Goal: Information Seeking & Learning: Learn about a topic

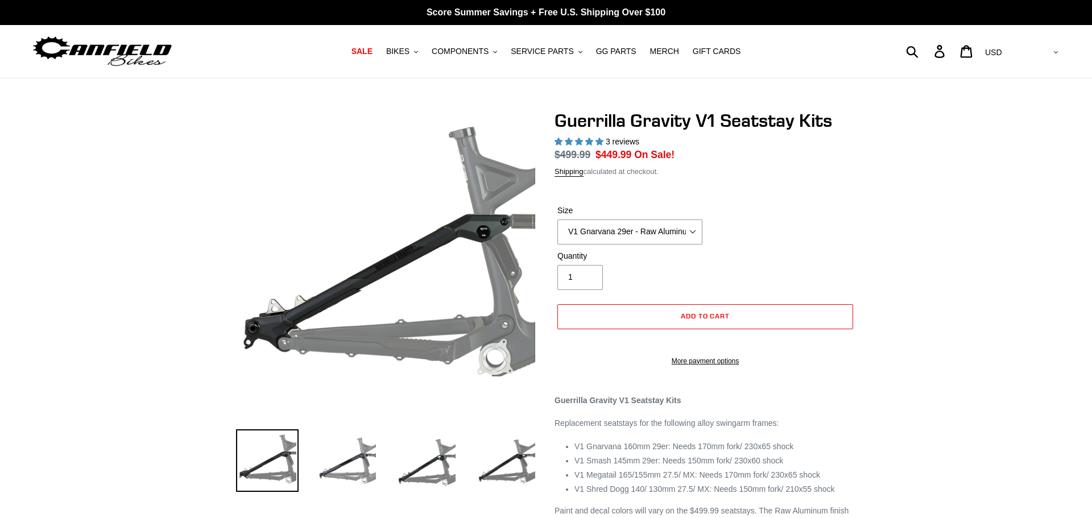
select select "highest-rating"
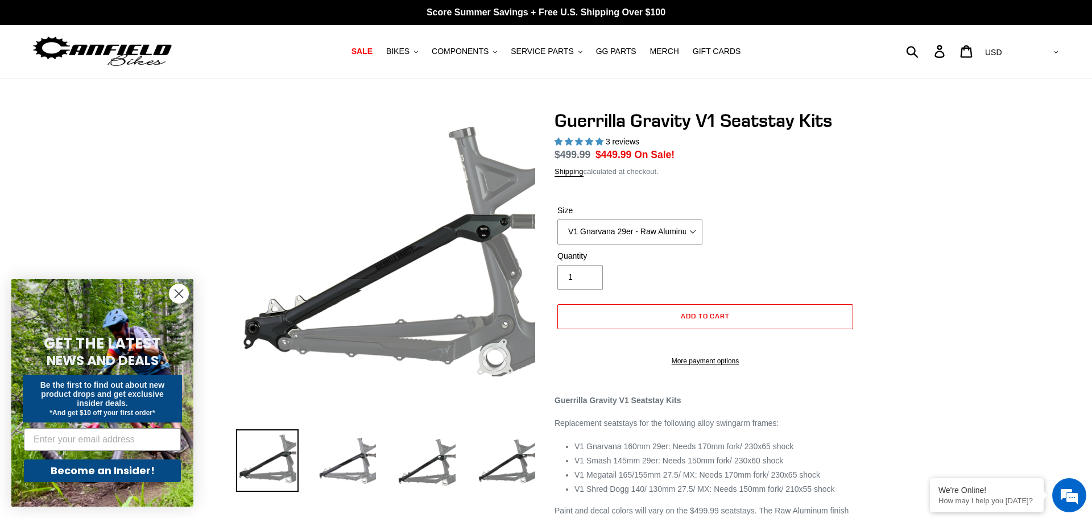
click at [304, 345] on img at bounding box center [492, 157] width 683 height 683
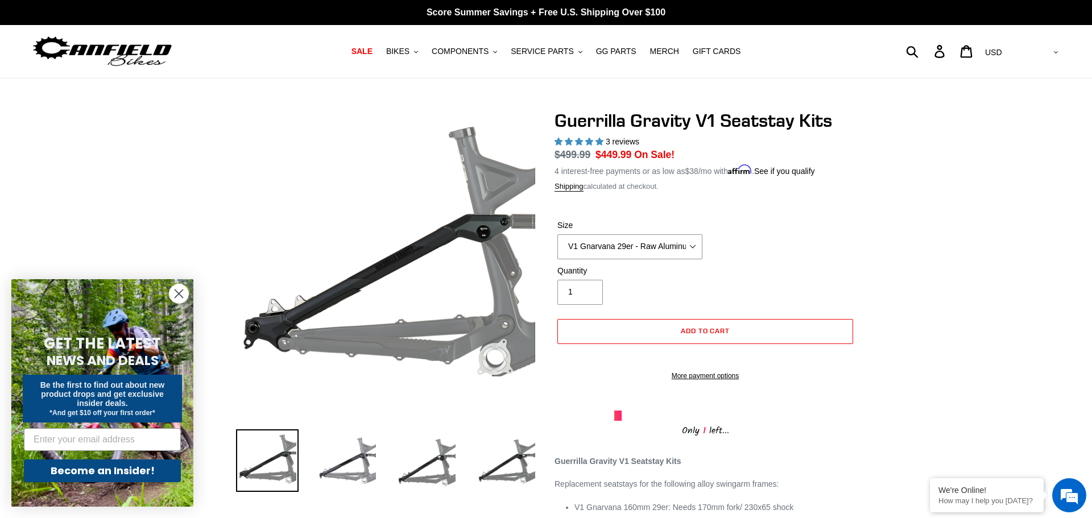
click at [173, 286] on circle "Close dialog" at bounding box center [179, 293] width 19 height 19
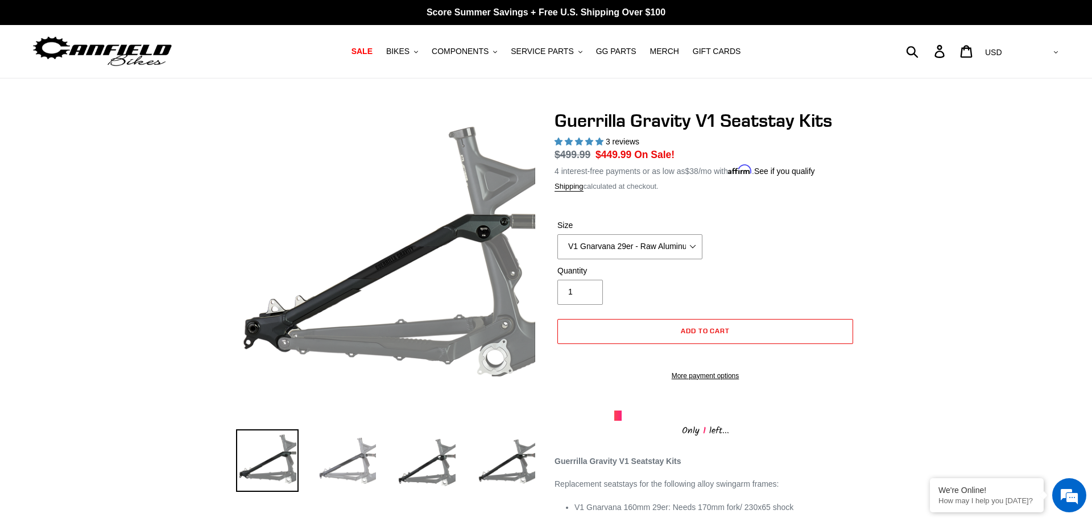
click at [333, 475] on img at bounding box center [347, 461] width 63 height 63
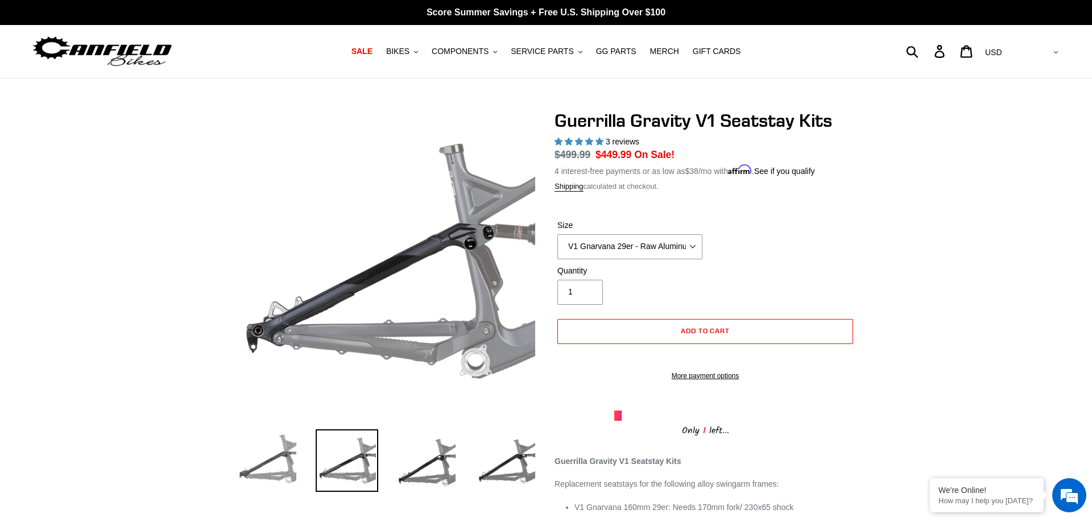
click at [264, 454] on img at bounding box center [267, 461] width 63 height 63
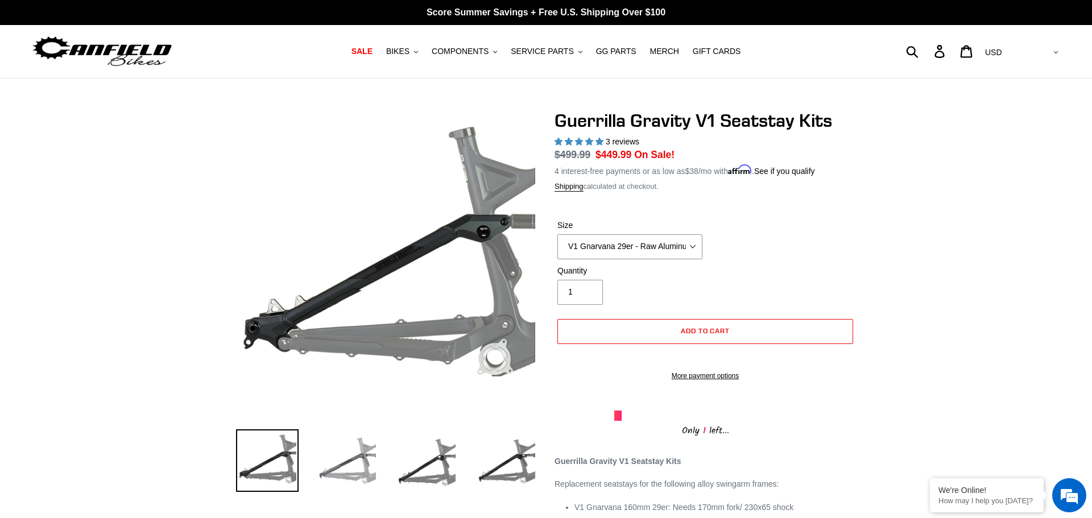
click at [354, 455] on img at bounding box center [347, 461] width 63 height 63
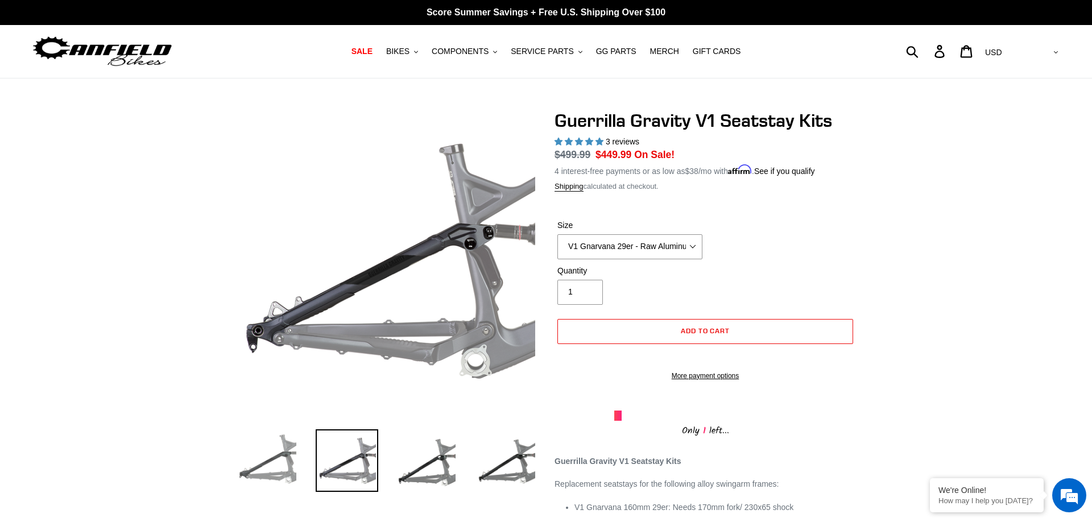
click at [288, 451] on img at bounding box center [267, 461] width 63 height 63
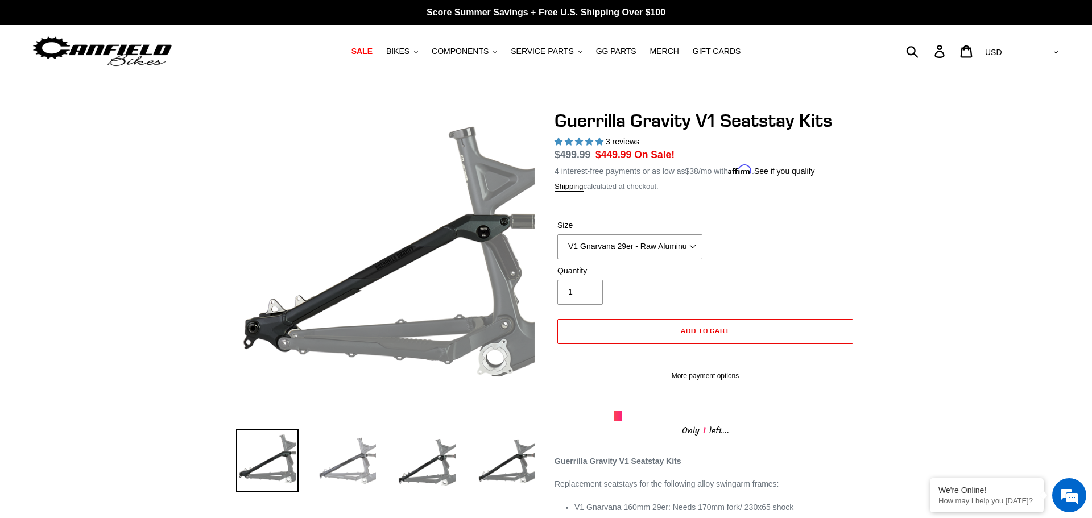
click at [344, 469] on img at bounding box center [347, 461] width 63 height 63
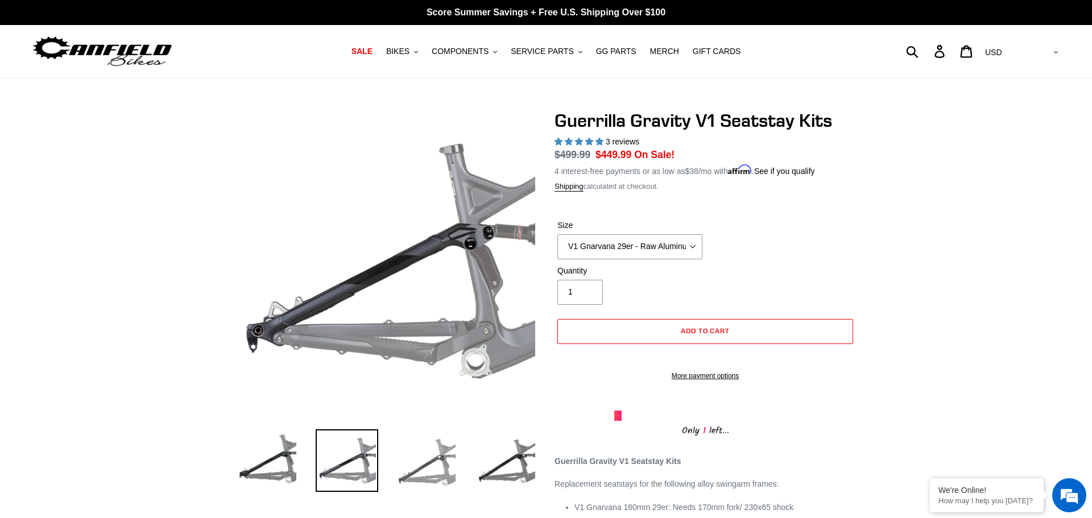
click at [428, 483] on img at bounding box center [426, 461] width 63 height 63
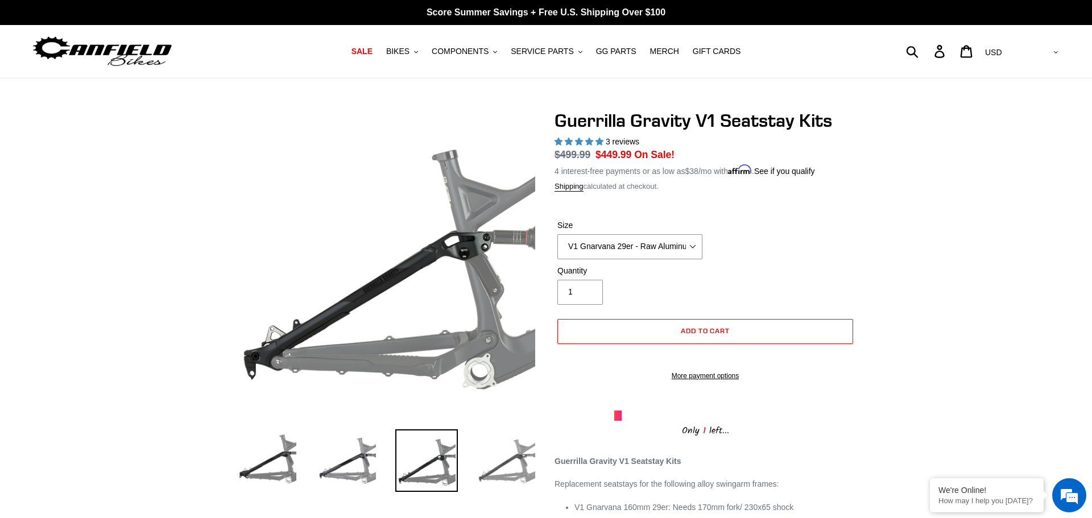
click at [498, 472] on img at bounding box center [506, 461] width 63 height 63
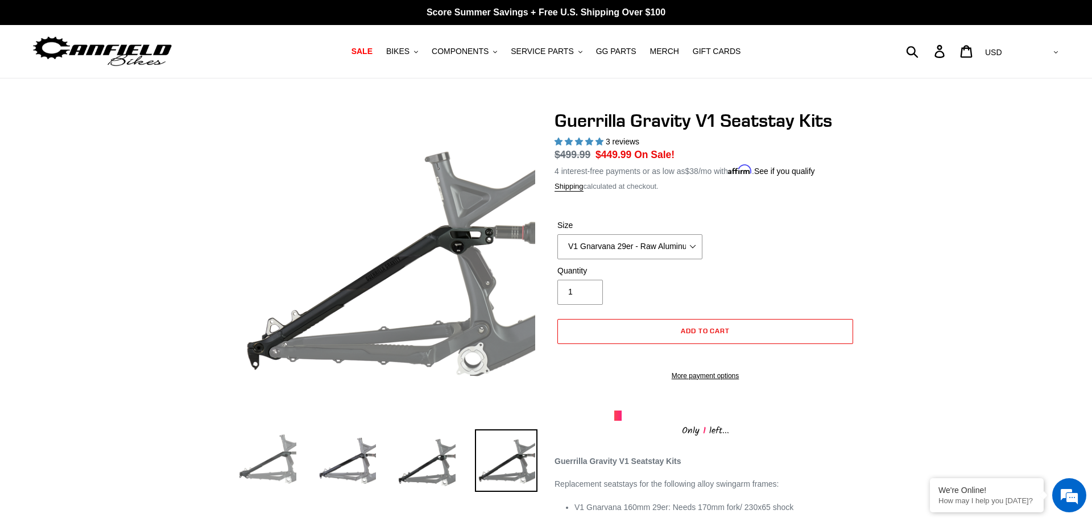
click at [274, 464] on img at bounding box center [267, 461] width 63 height 63
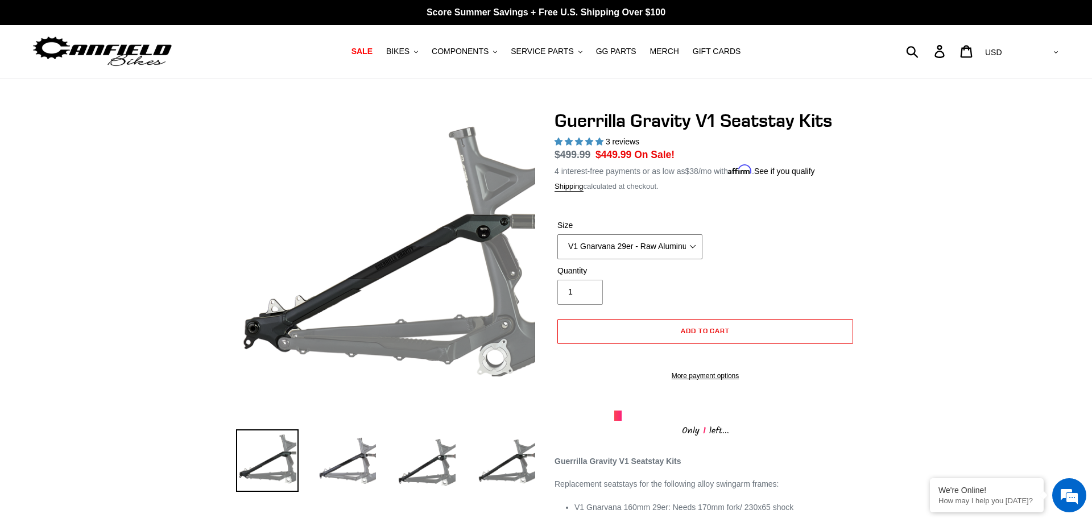
click at [628, 254] on select "V1 Gnarvana 29er - Raw Aluminum" at bounding box center [630, 246] width 145 height 25
click at [335, 457] on img at bounding box center [347, 461] width 63 height 63
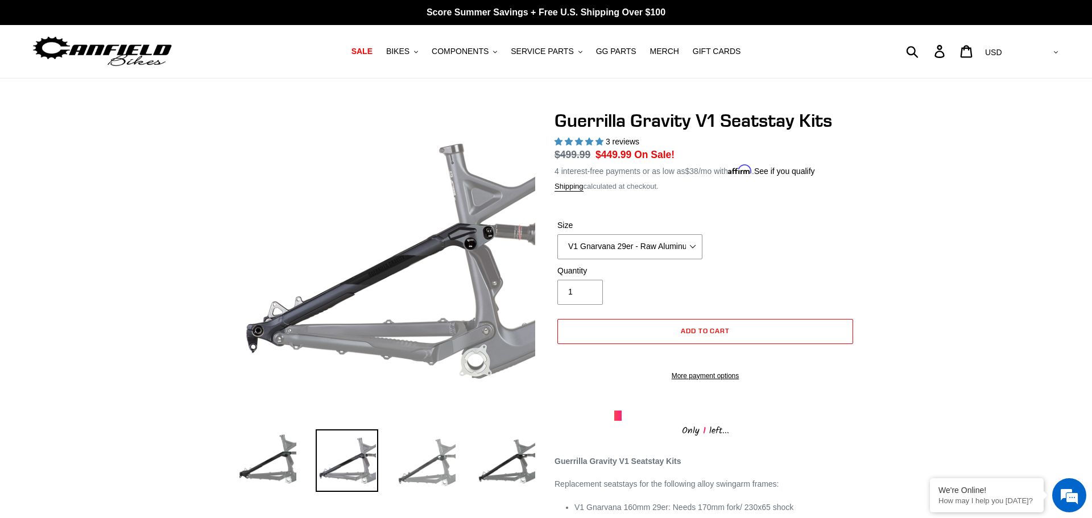
click at [424, 463] on img at bounding box center [426, 461] width 63 height 63
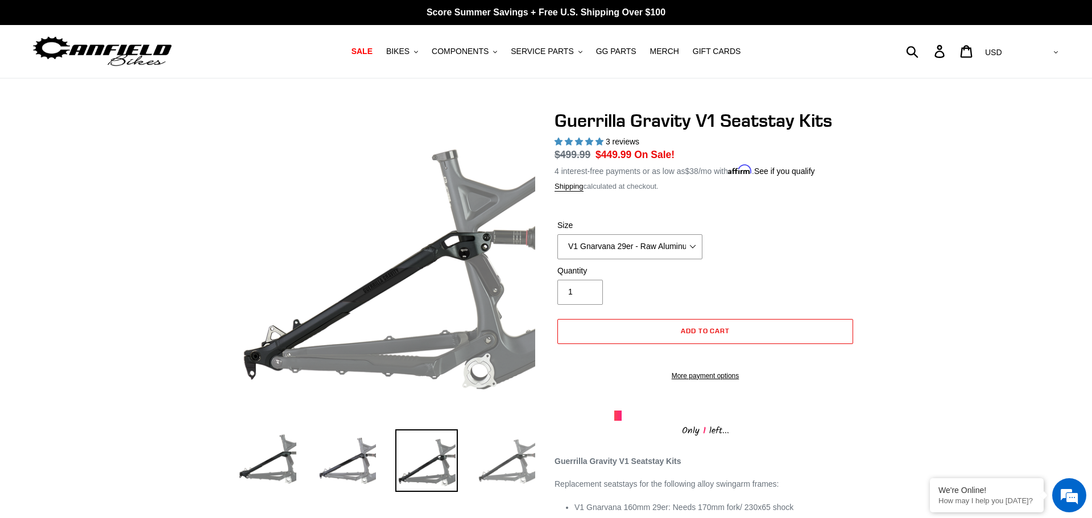
click at [497, 468] on img at bounding box center [506, 461] width 63 height 63
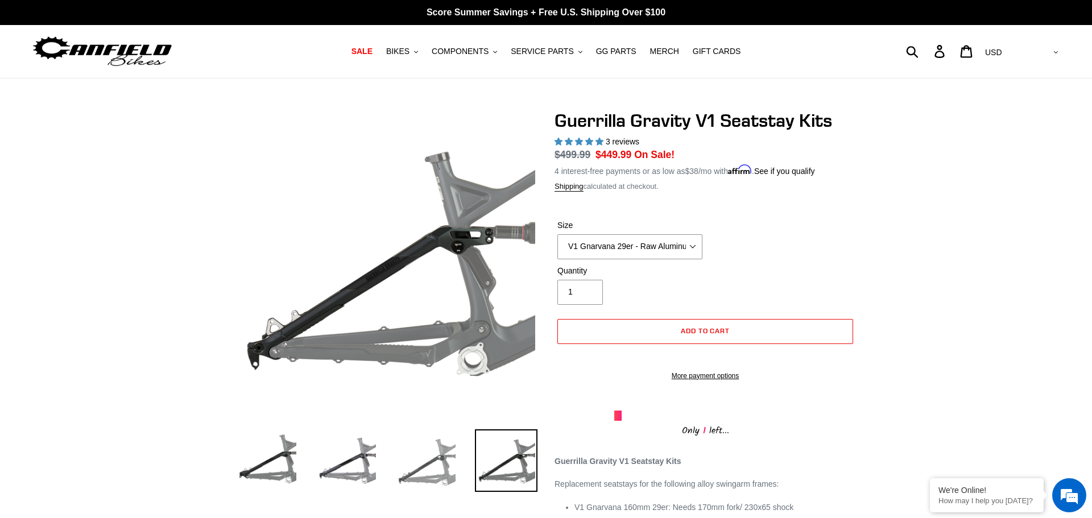
click at [433, 470] on img at bounding box center [426, 461] width 63 height 63
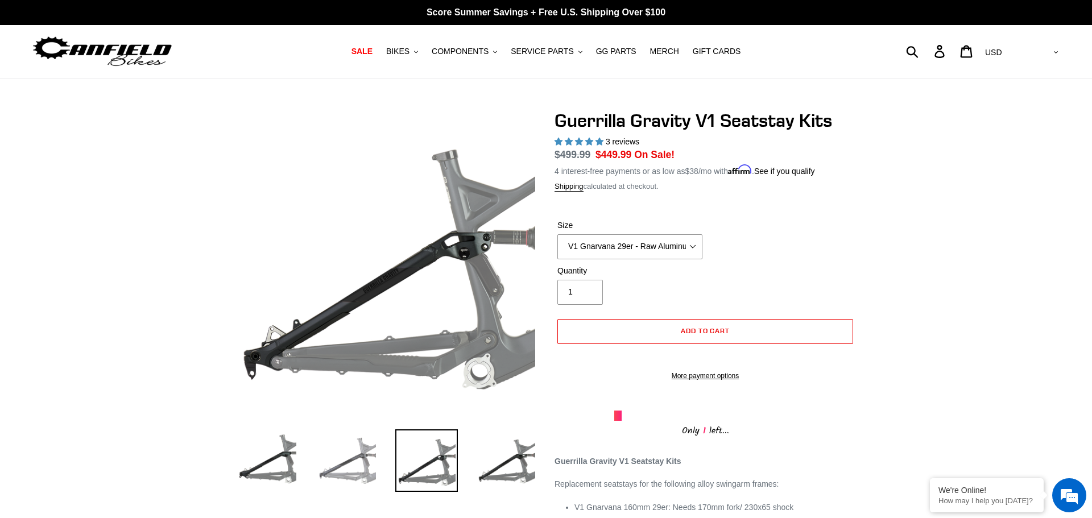
click at [343, 461] on img at bounding box center [347, 461] width 63 height 63
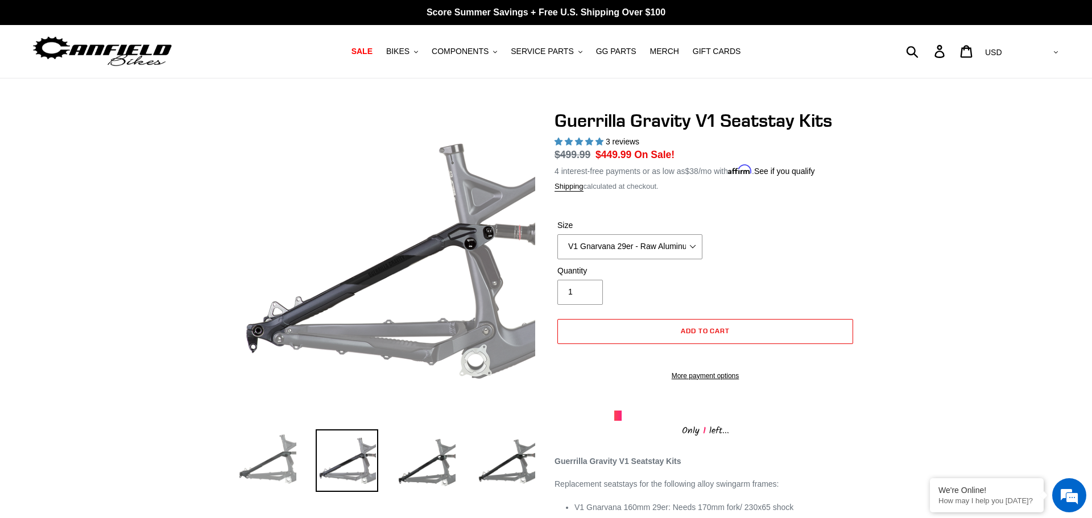
click at [273, 456] on img at bounding box center [267, 461] width 63 height 63
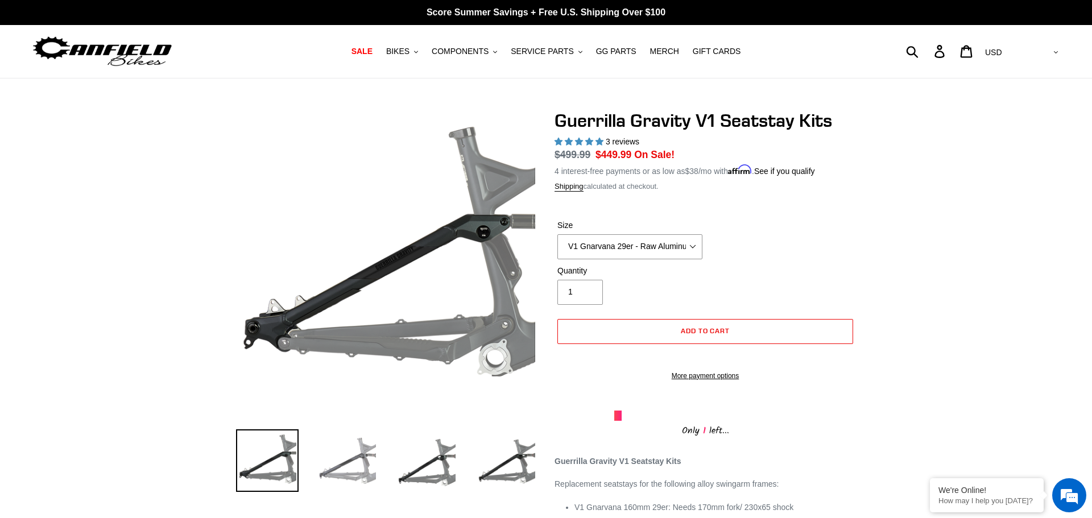
click at [352, 469] on img at bounding box center [347, 461] width 63 height 63
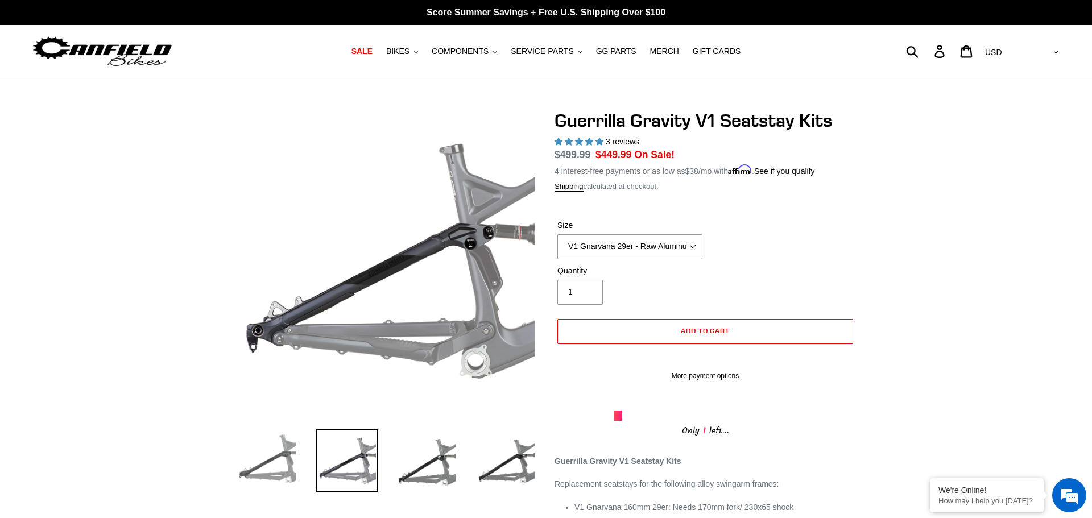
click at [262, 449] on img at bounding box center [267, 461] width 63 height 63
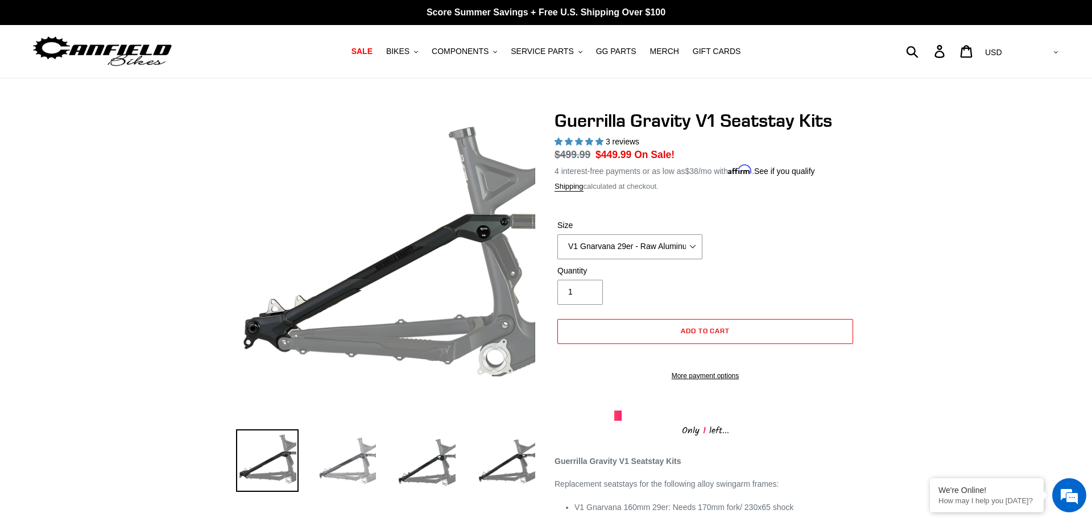
click at [348, 468] on img at bounding box center [347, 461] width 63 height 63
